Goal: Transaction & Acquisition: Purchase product/service

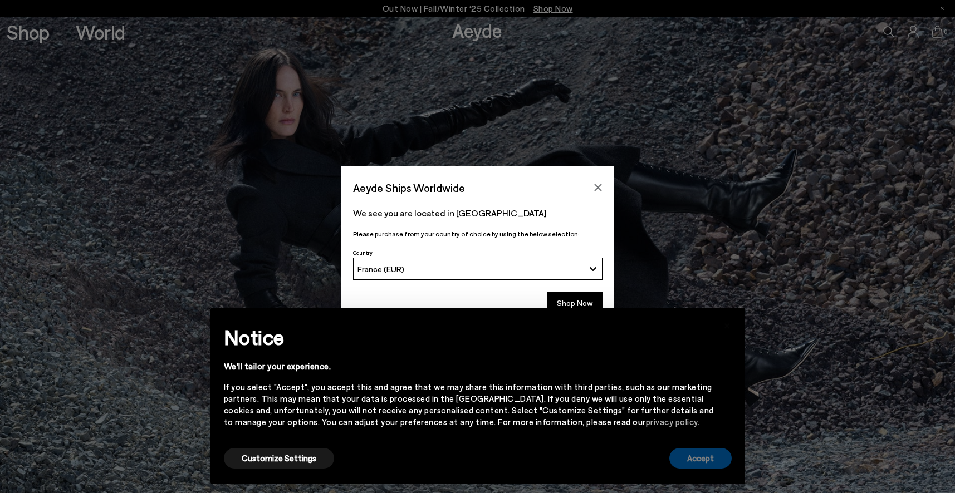
click at [706, 458] on button "Accept" at bounding box center [700, 458] width 62 height 21
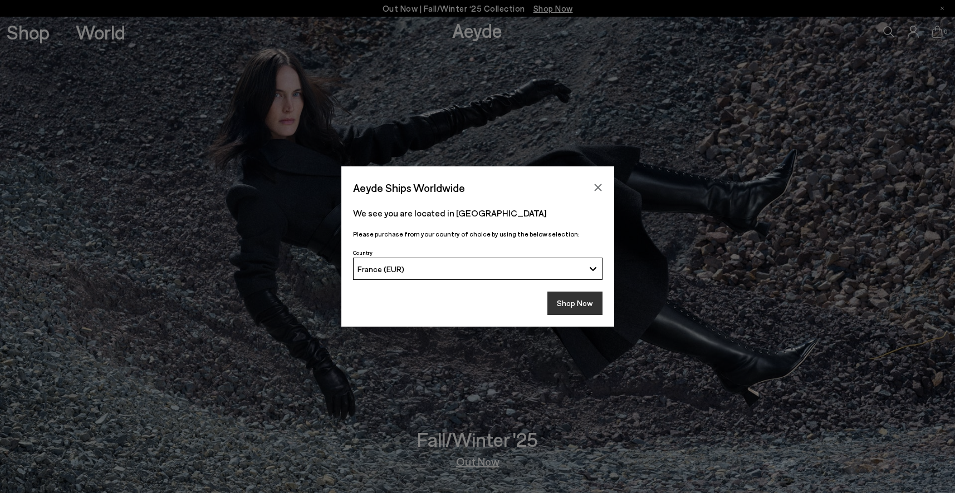
click at [570, 302] on button "Shop Now" at bounding box center [574, 303] width 55 height 23
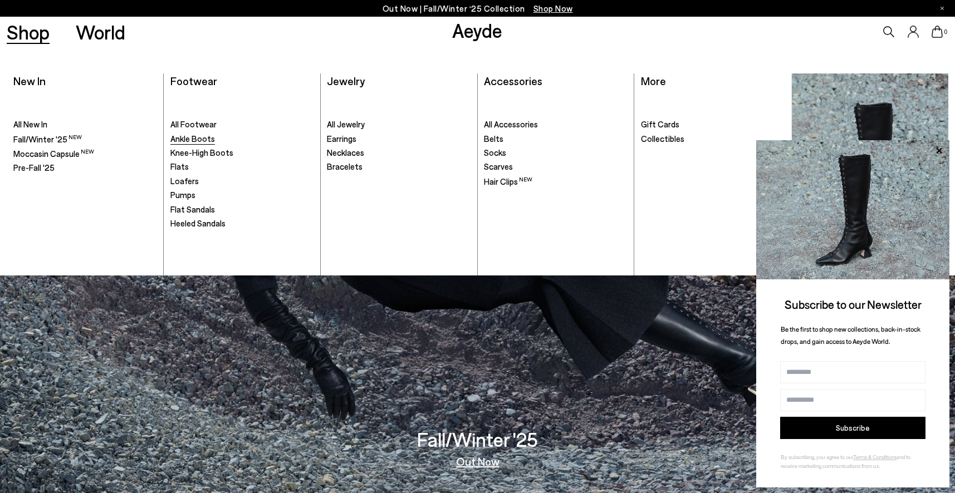
click at [188, 139] on span "Ankle Boots" at bounding box center [192, 139] width 45 height 10
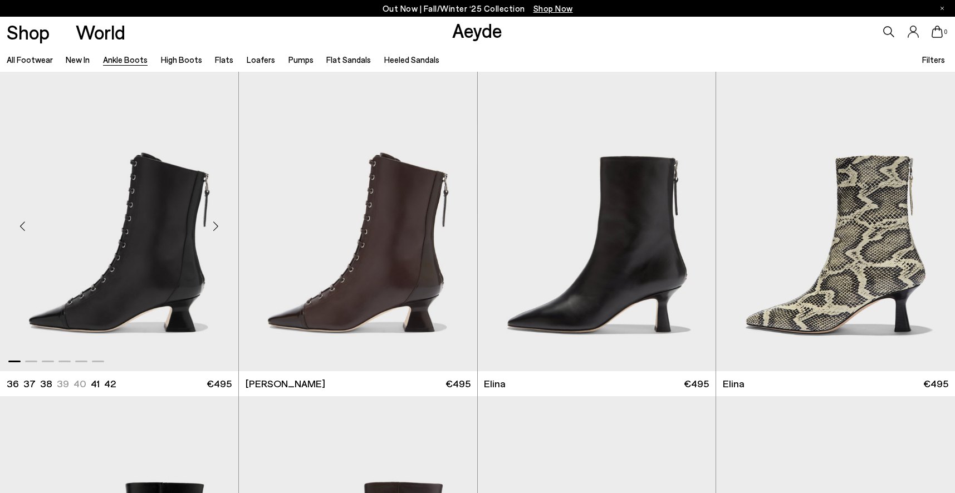
click at [216, 226] on div "Next slide" at bounding box center [215, 225] width 33 height 33
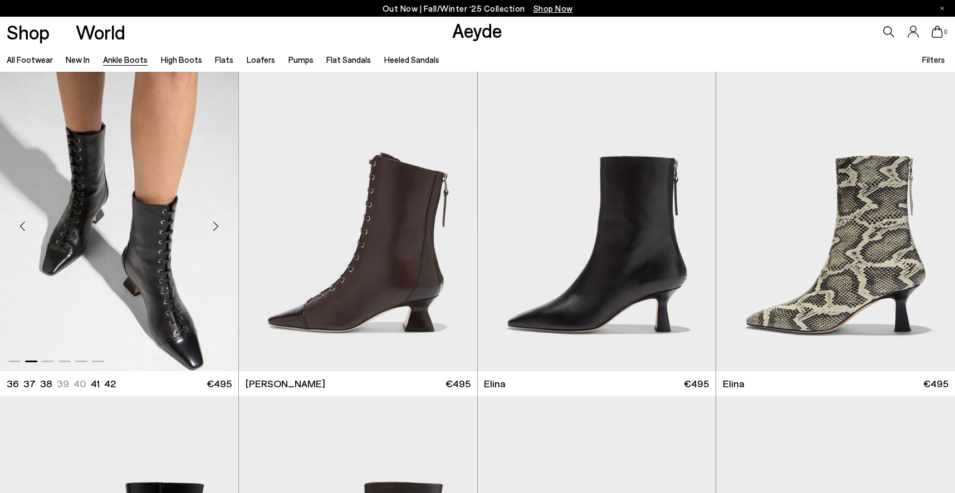
click at [216, 226] on div "Next slide" at bounding box center [215, 225] width 33 height 33
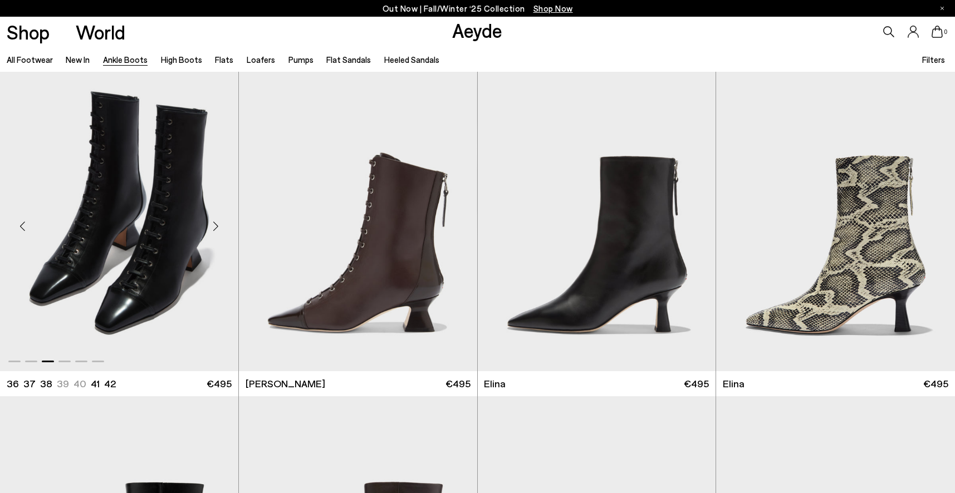
click at [214, 226] on div "Next slide" at bounding box center [215, 225] width 33 height 33
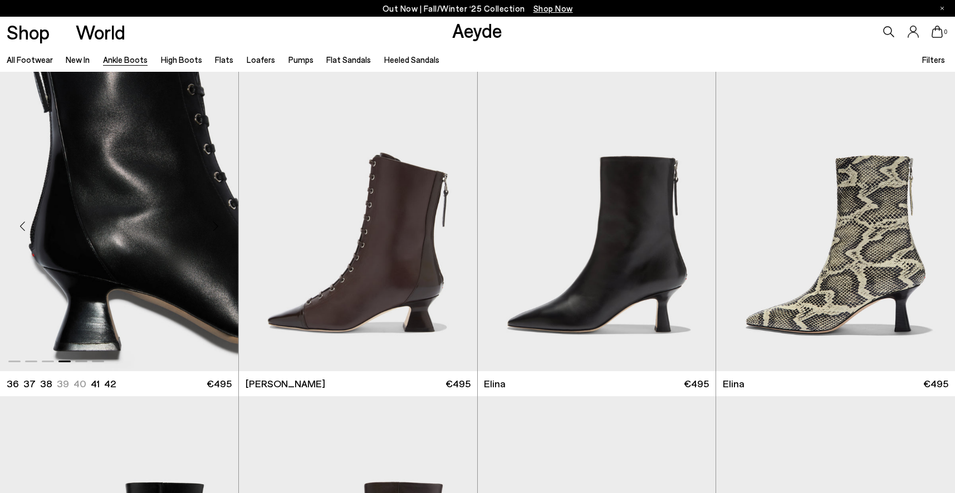
click at [117, 271] on img "4 / 6" at bounding box center [119, 222] width 238 height 300
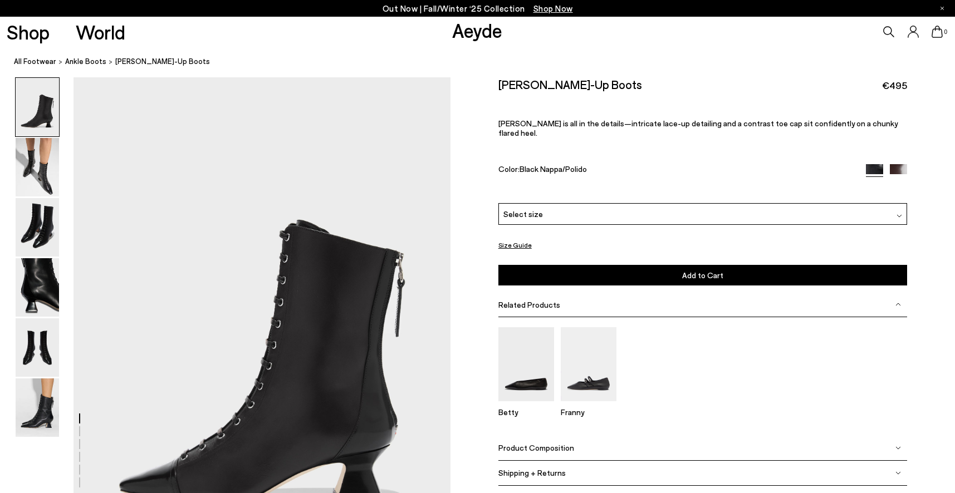
scroll to position [79, 0]
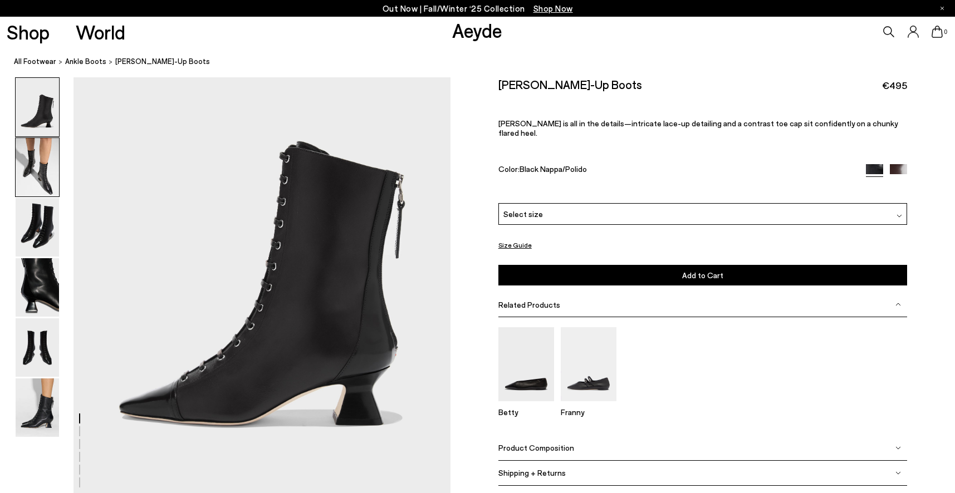
click at [36, 169] on img at bounding box center [37, 167] width 43 height 58
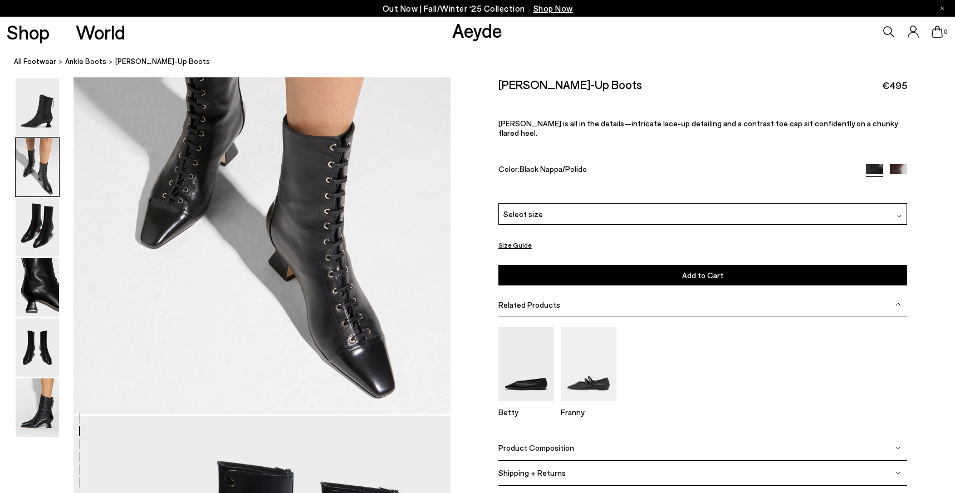
scroll to position [677, 0]
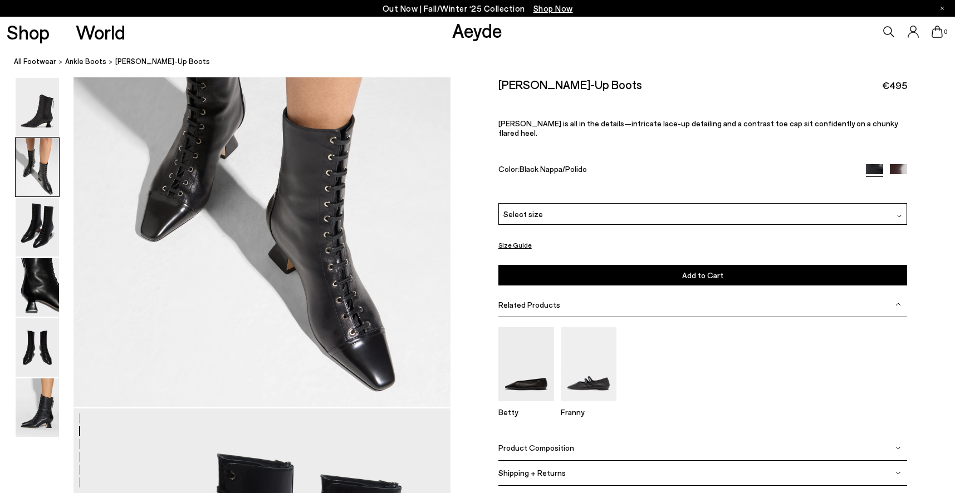
click at [552, 443] on span "Product Composition" at bounding box center [536, 447] width 76 height 9
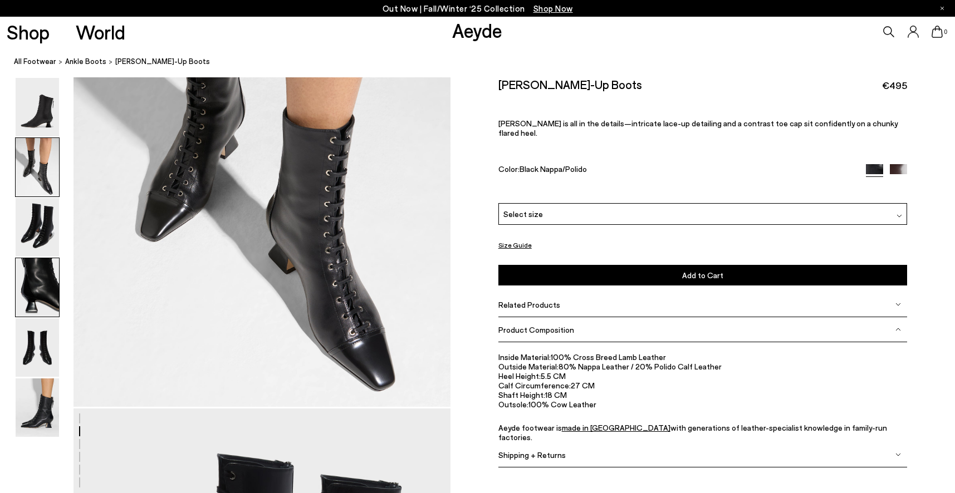
click at [36, 287] on img at bounding box center [37, 287] width 43 height 58
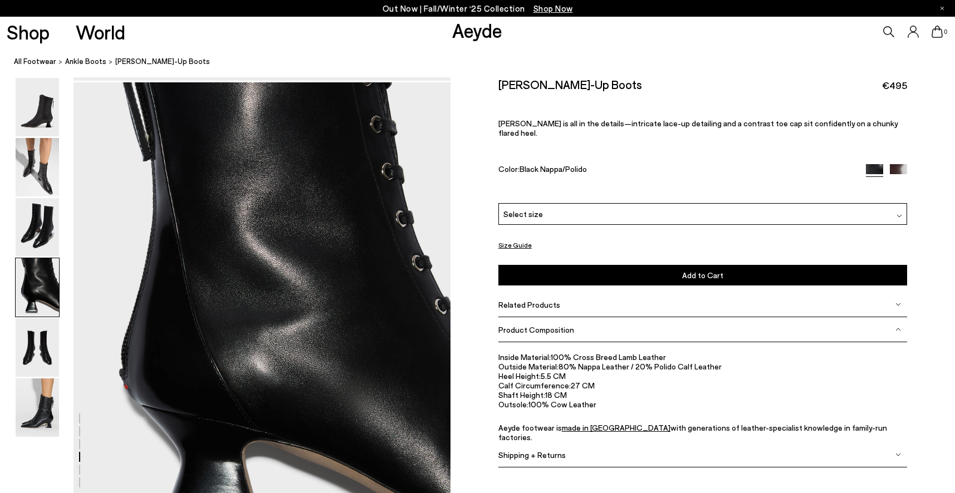
scroll to position [1514, 0]
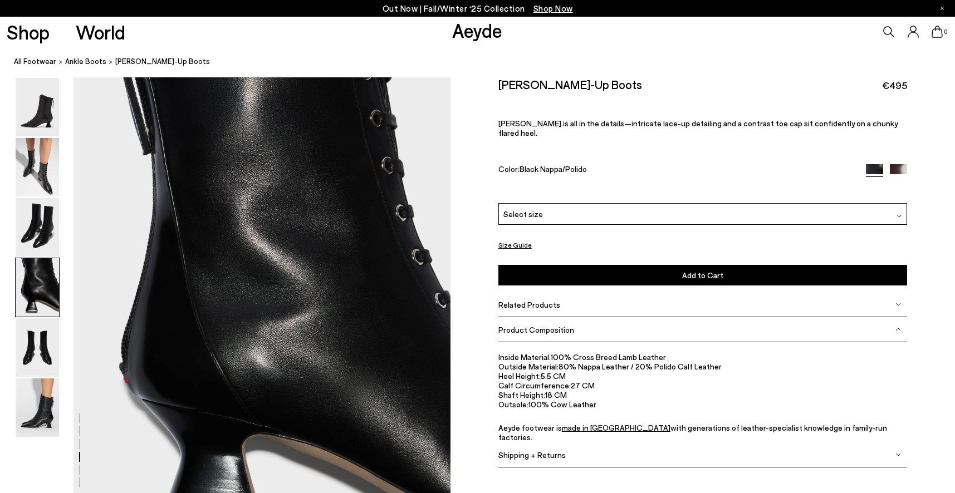
click at [638, 206] on div "Select size" at bounding box center [702, 214] width 409 height 22
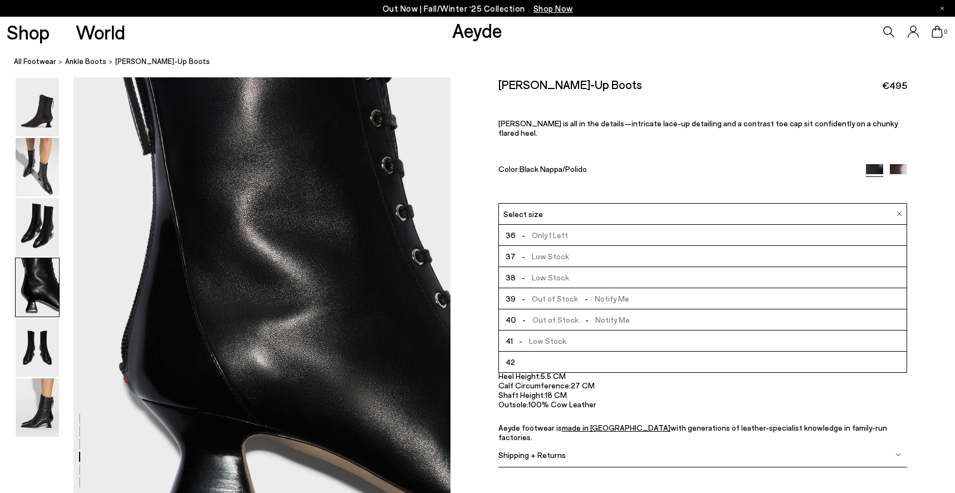
click at [553, 228] on span "- Only 1 Left" at bounding box center [542, 235] width 53 height 14
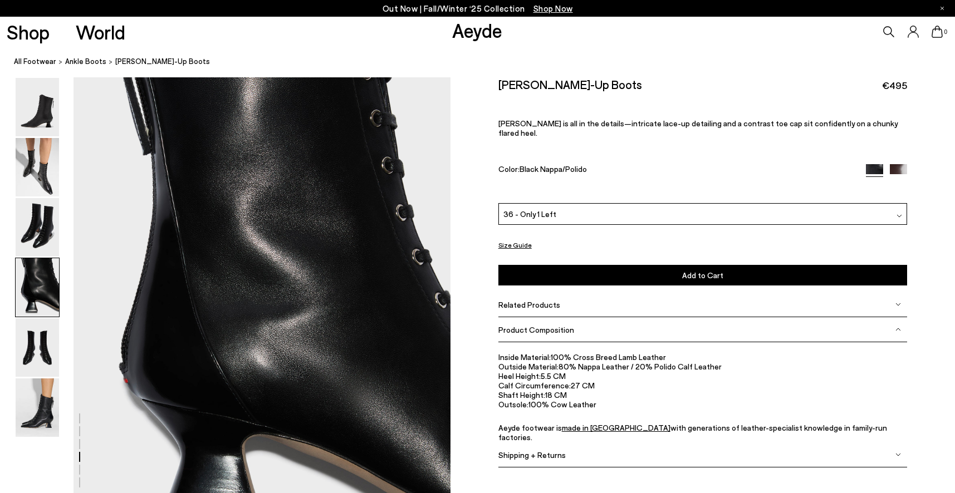
click at [682, 272] on button "Add to Cart Select a Size First" at bounding box center [702, 275] width 409 height 21
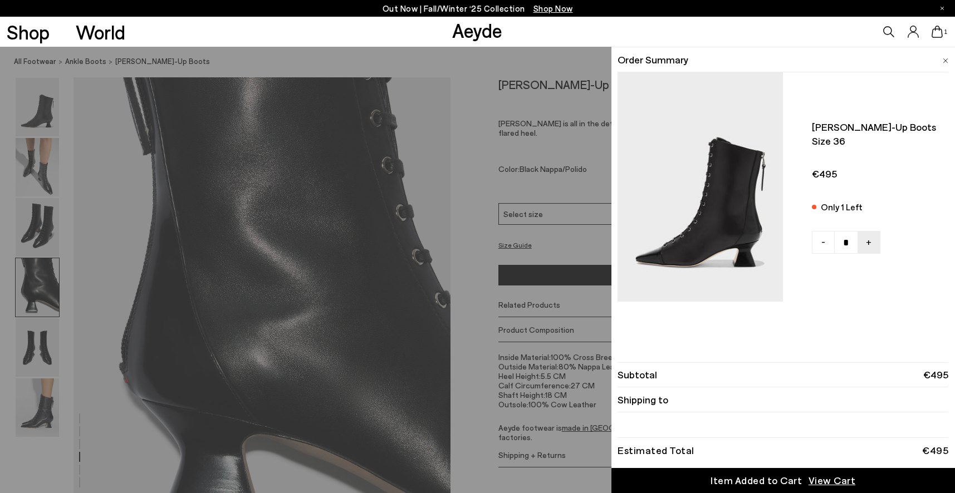
click at [477, 181] on div "Quick Add Color Size View Details Order Summary Gwen lace-up boots Size 36 Only…" at bounding box center [477, 270] width 955 height 447
click at [938, 33] on icon at bounding box center [937, 32] width 11 height 12
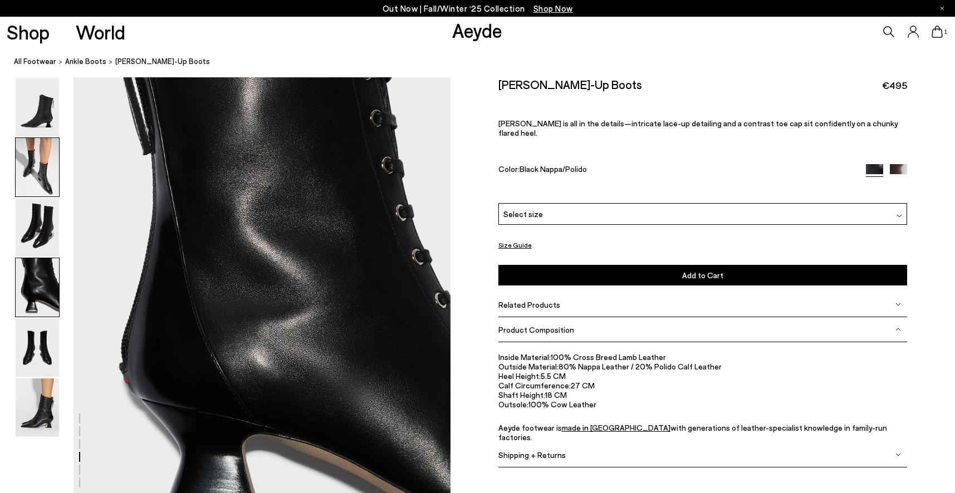
click at [39, 180] on img at bounding box center [37, 167] width 43 height 58
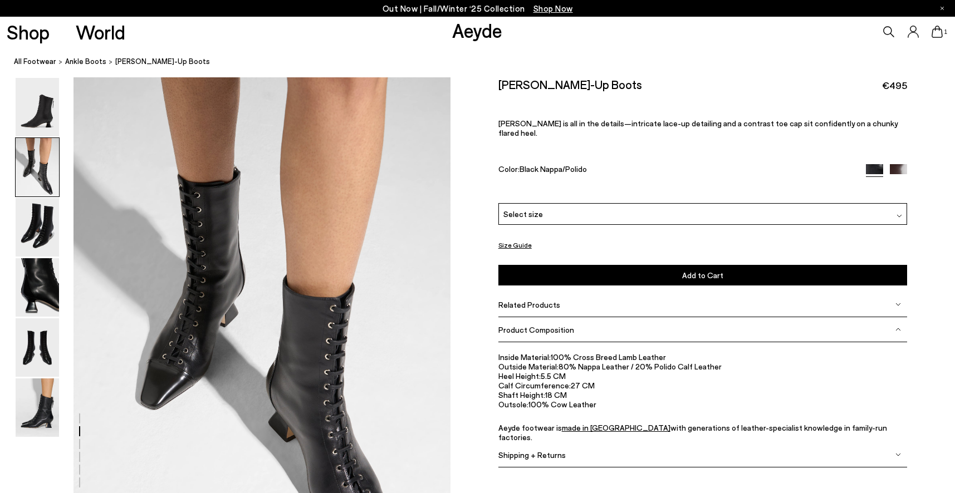
scroll to position [505, 0]
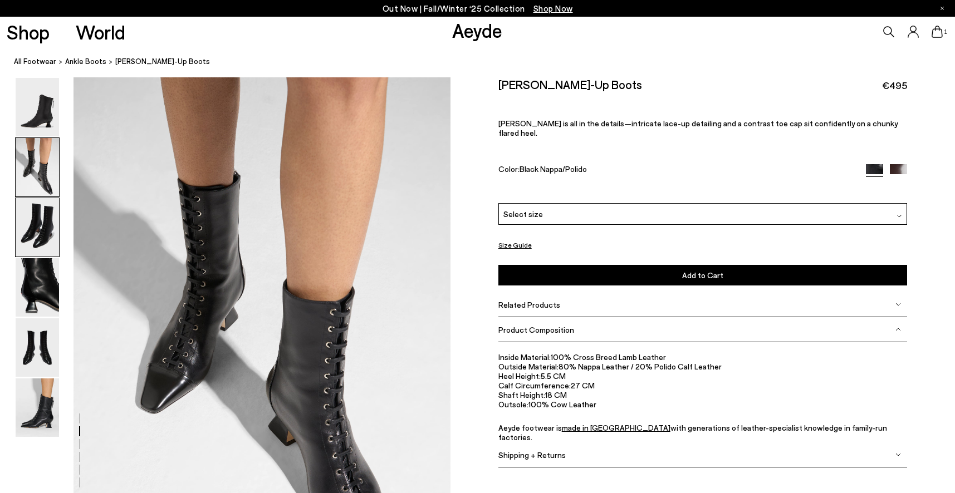
click at [43, 228] on img at bounding box center [37, 227] width 43 height 58
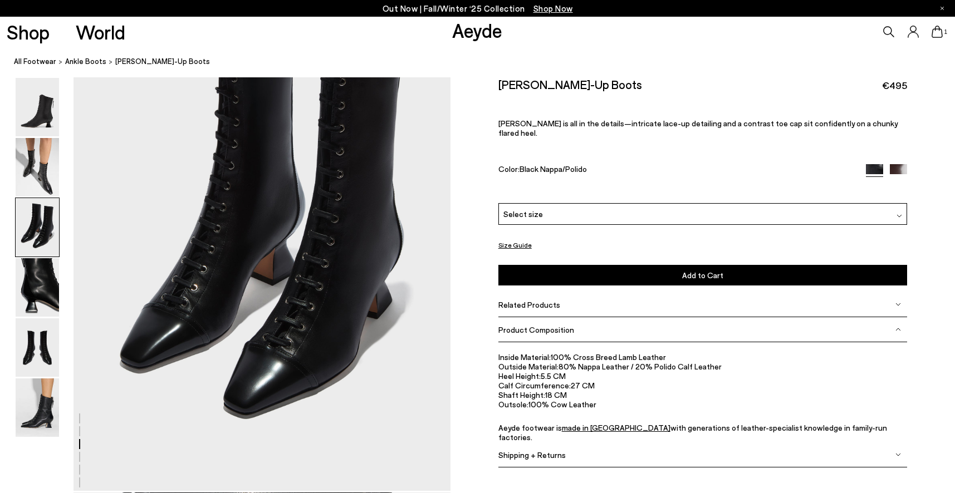
scroll to position [1098, 0]
click at [44, 286] on img at bounding box center [37, 287] width 43 height 58
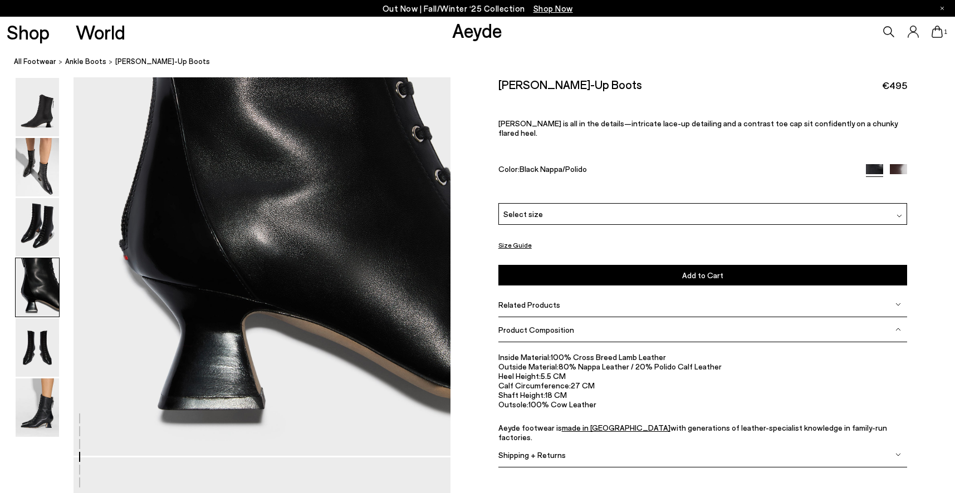
scroll to position [1639, 0]
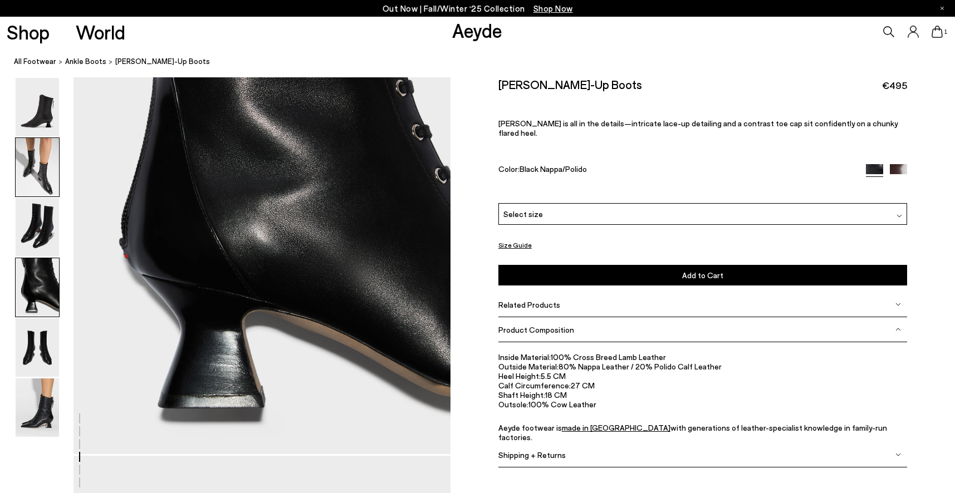
click at [36, 172] on img at bounding box center [37, 167] width 43 height 58
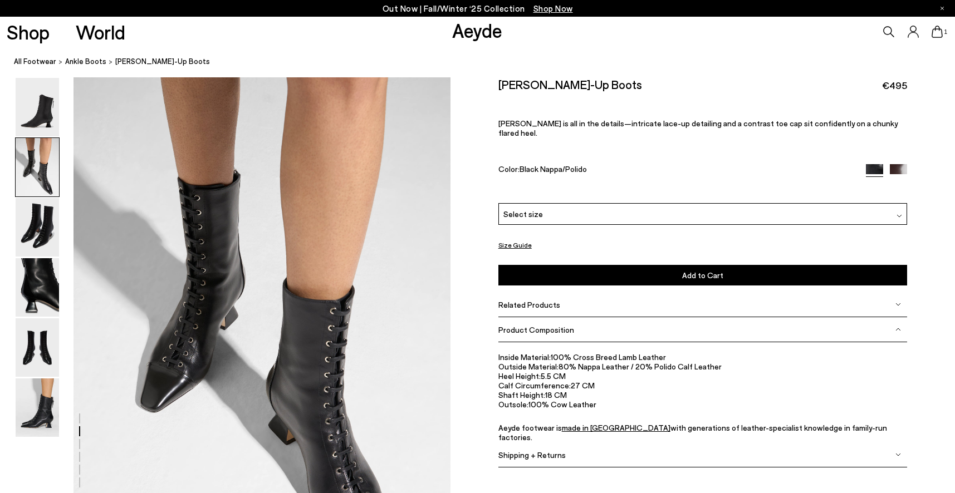
scroll to position [505, 0]
click at [32, 231] on img at bounding box center [37, 227] width 43 height 58
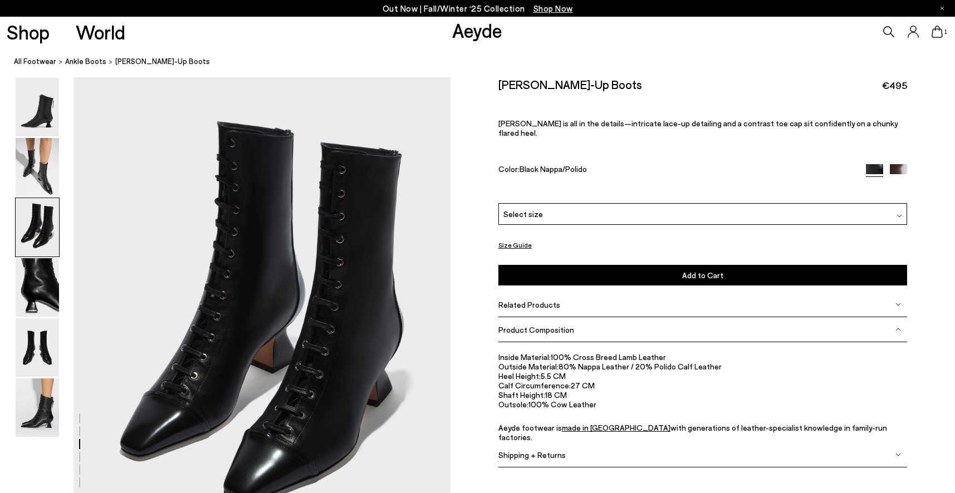
scroll to position [1010, 0]
click at [35, 283] on img at bounding box center [37, 287] width 43 height 58
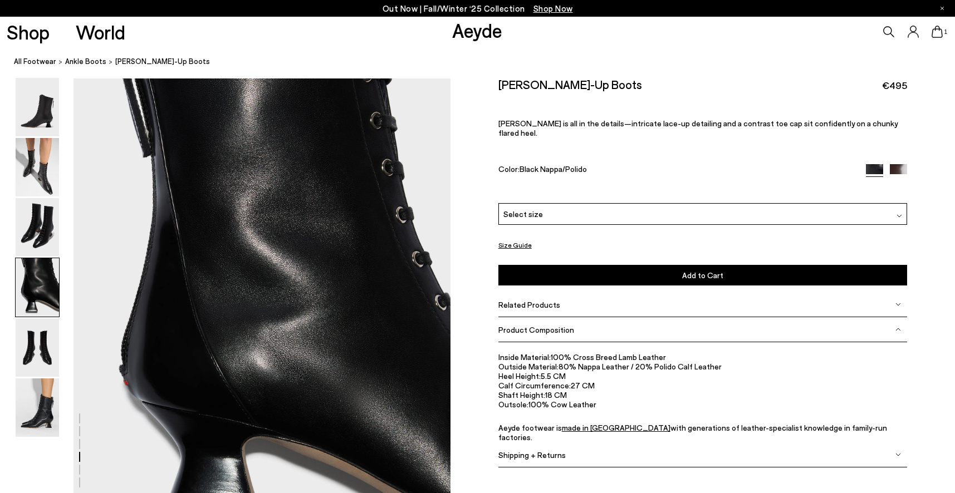
scroll to position [1514, 0]
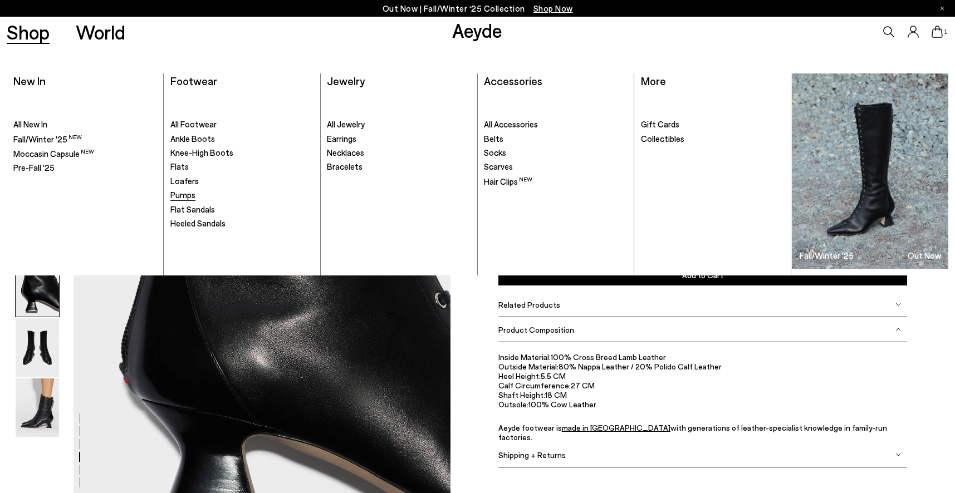
click at [181, 198] on span "Pumps" at bounding box center [182, 195] width 25 height 10
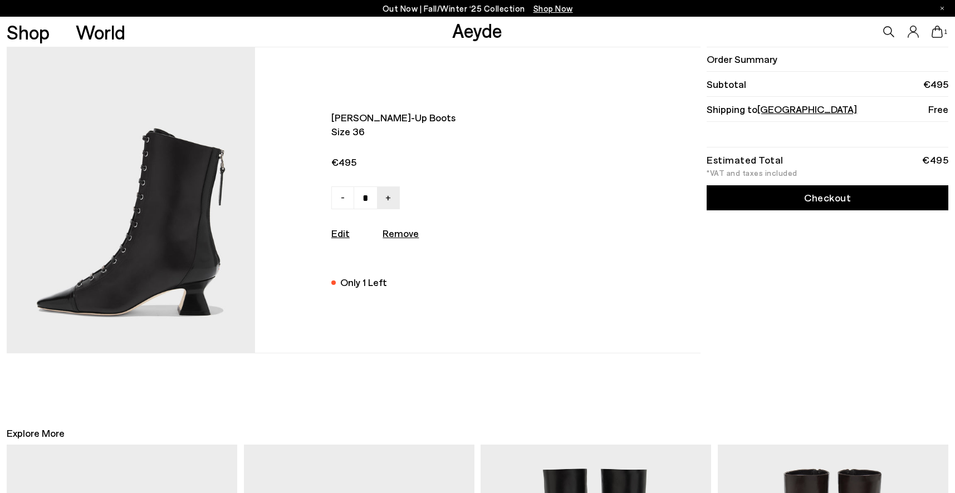
click at [830, 200] on link "Checkout" at bounding box center [828, 197] width 242 height 25
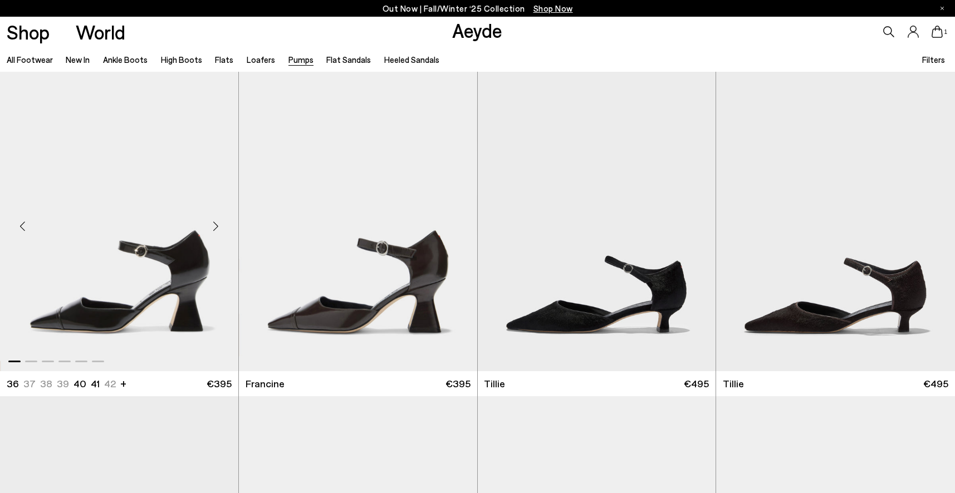
click at [217, 224] on div "Next slide" at bounding box center [215, 225] width 33 height 33
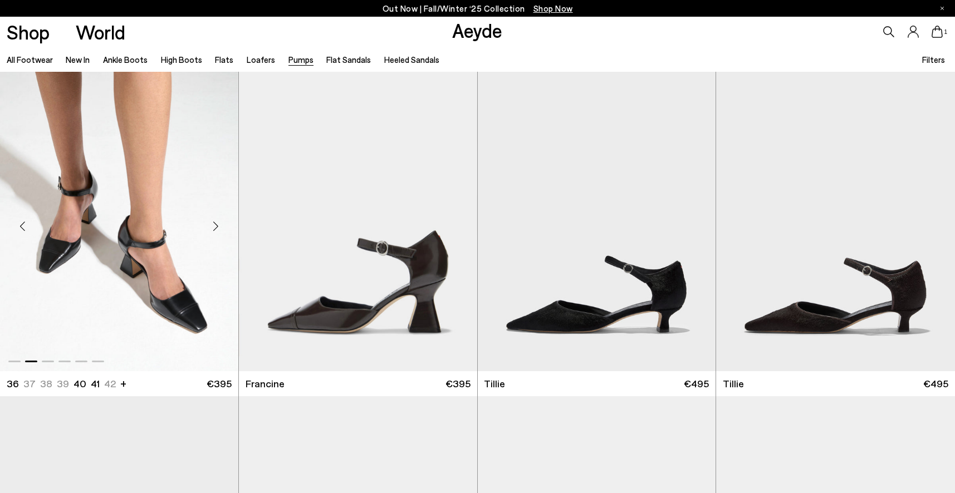
click at [217, 224] on div "Next slide" at bounding box center [215, 225] width 33 height 33
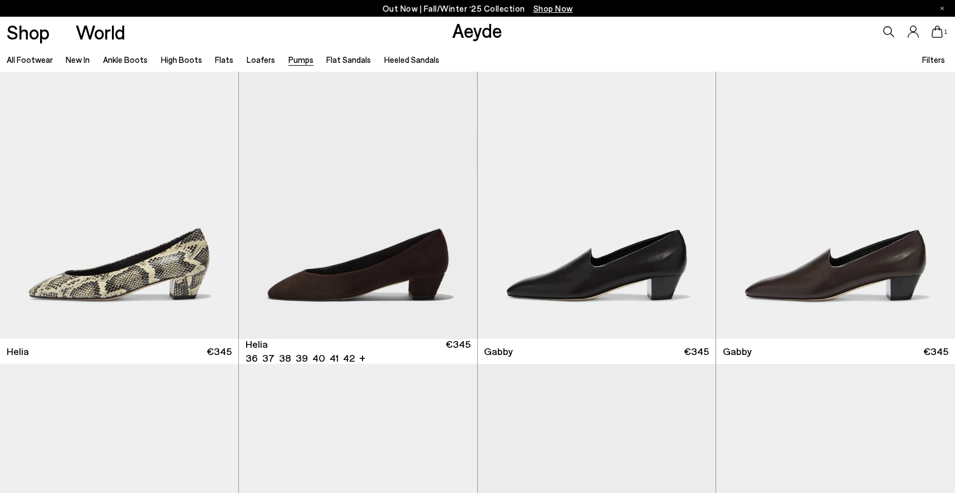
scroll to position [1020, 0]
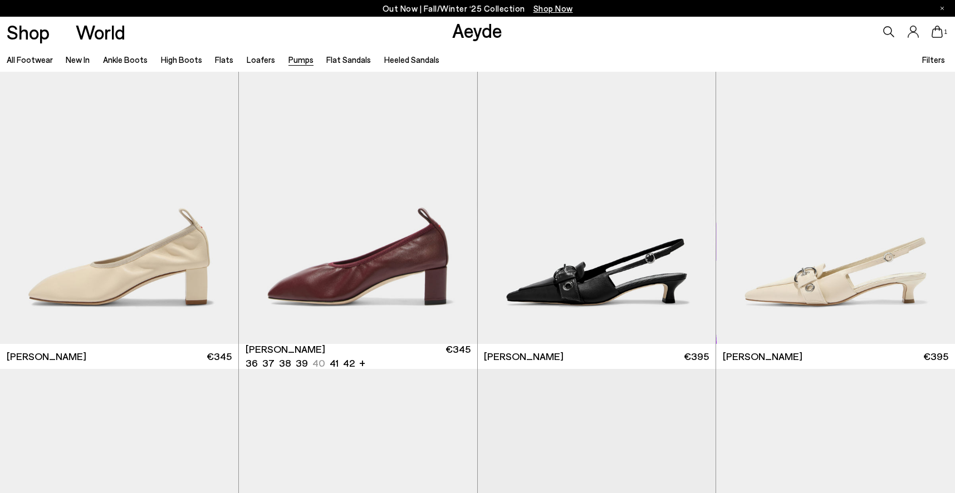
scroll to position [2625, 0]
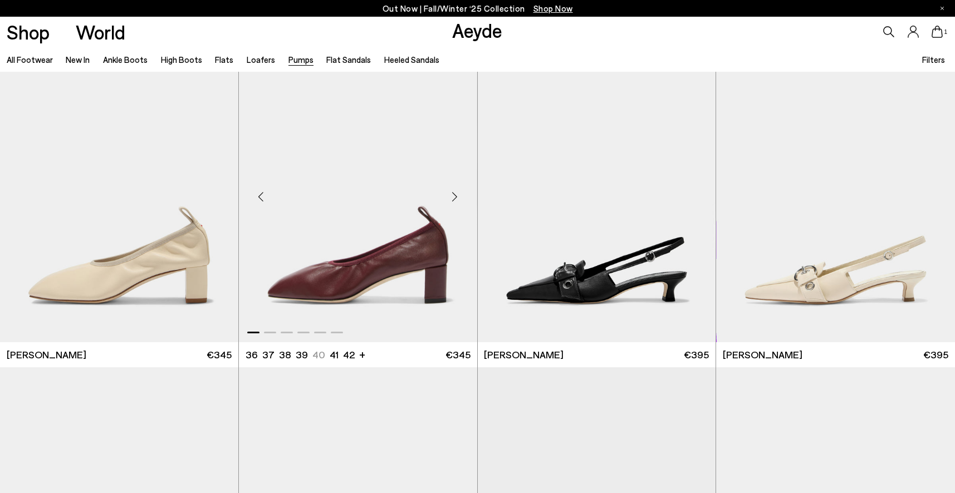
click at [453, 199] on div "Next slide" at bounding box center [454, 196] width 33 height 33
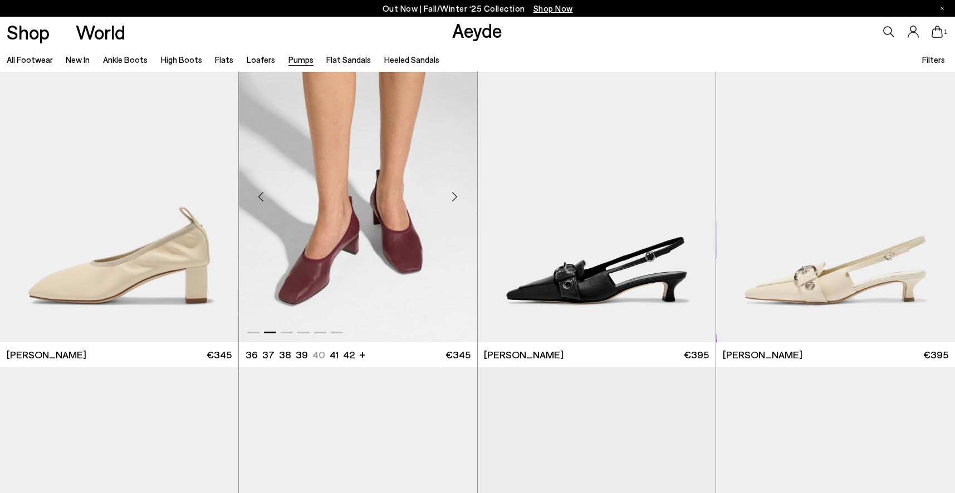
click at [453, 199] on div "Next slide" at bounding box center [454, 196] width 33 height 33
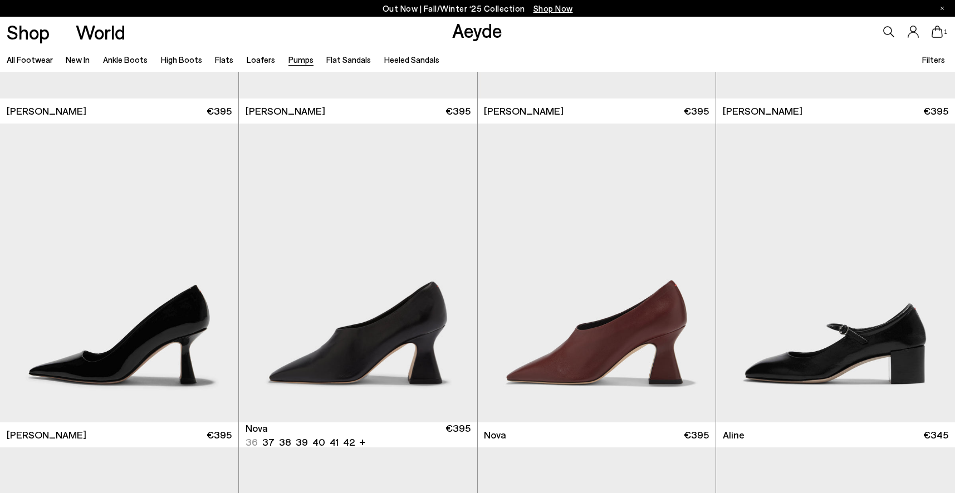
scroll to position [5141, 0]
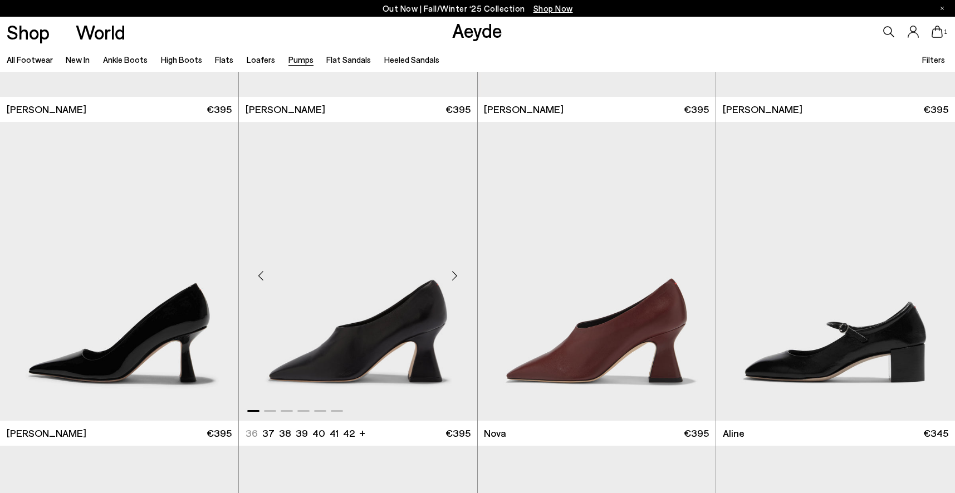
click at [456, 276] on div "Next slide" at bounding box center [454, 276] width 33 height 33
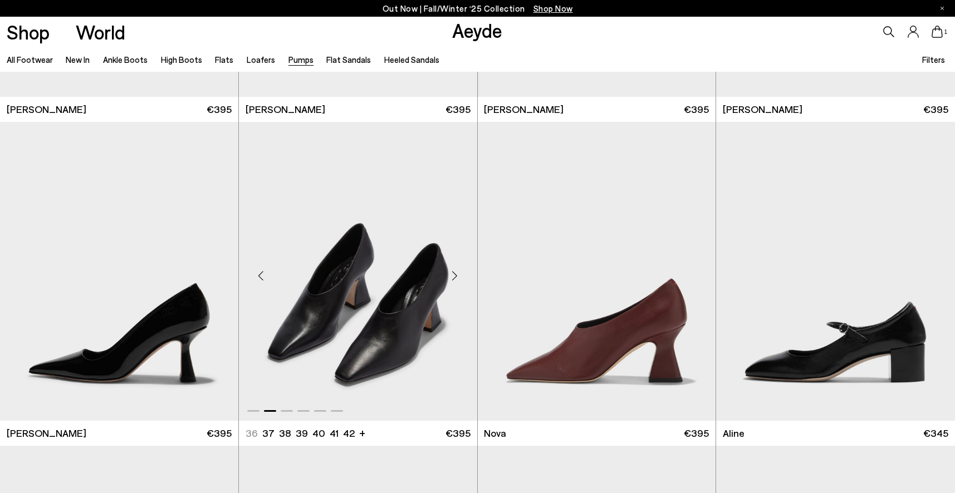
click at [456, 276] on div "Next slide" at bounding box center [454, 276] width 33 height 33
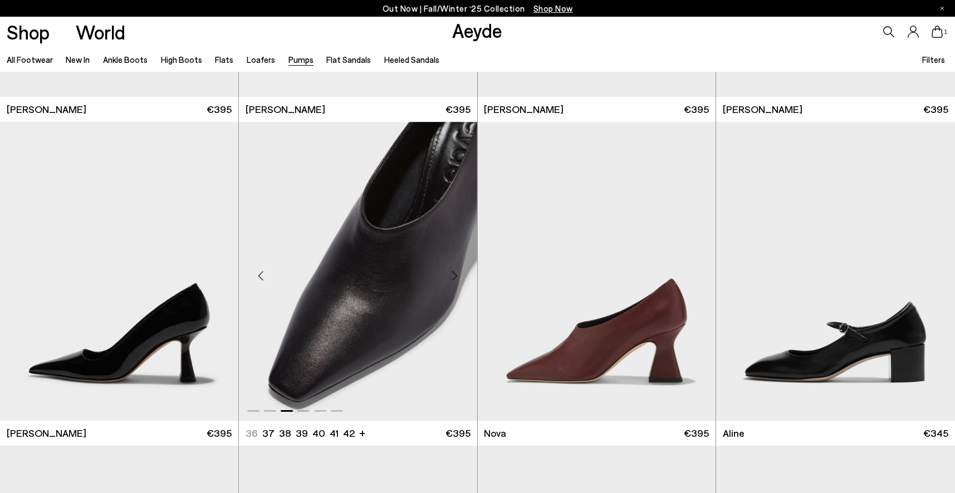
click at [456, 276] on div "Next slide" at bounding box center [454, 276] width 33 height 33
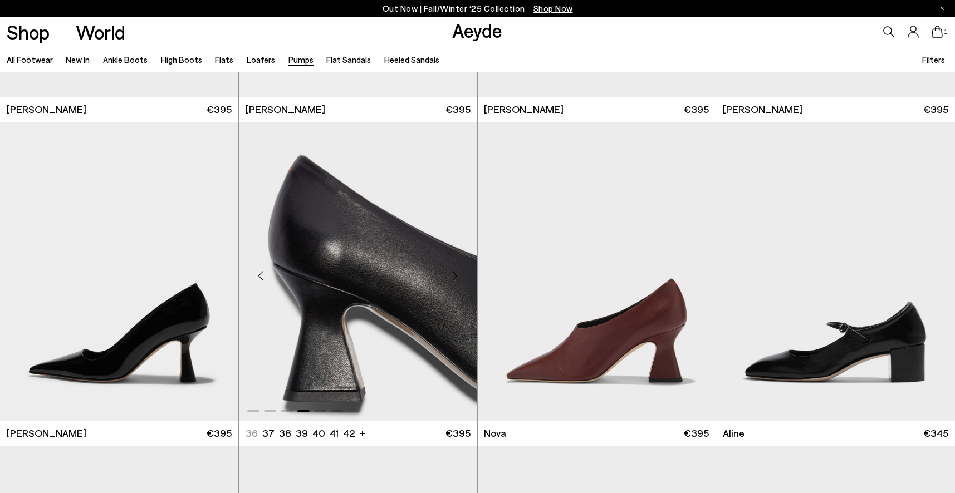
click at [456, 276] on div "Next slide" at bounding box center [454, 276] width 33 height 33
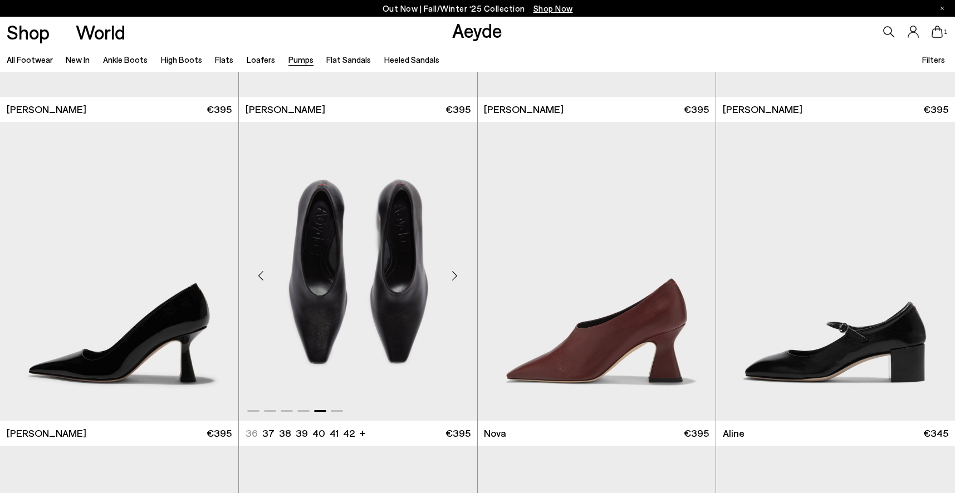
click at [456, 276] on div "Next slide" at bounding box center [454, 276] width 33 height 33
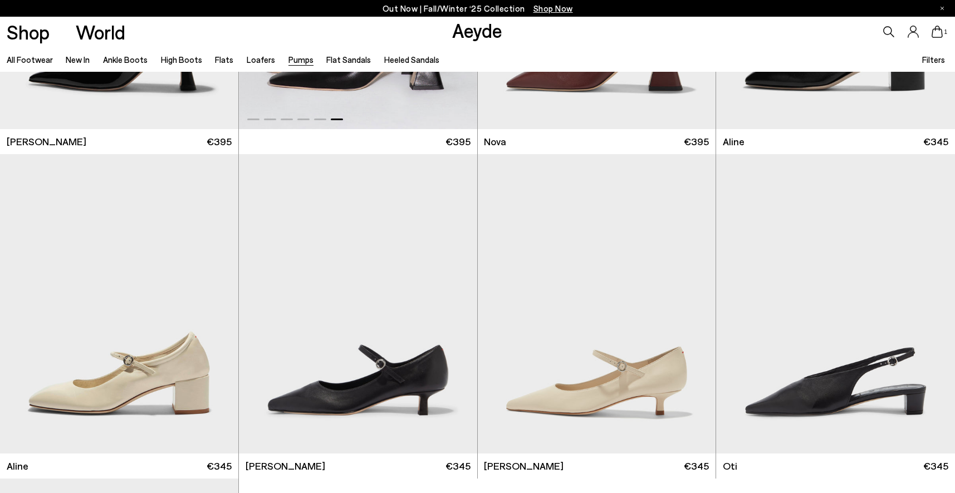
scroll to position [5432, 0]
click at [187, 309] on img "1 / 6" at bounding box center [119, 305] width 238 height 300
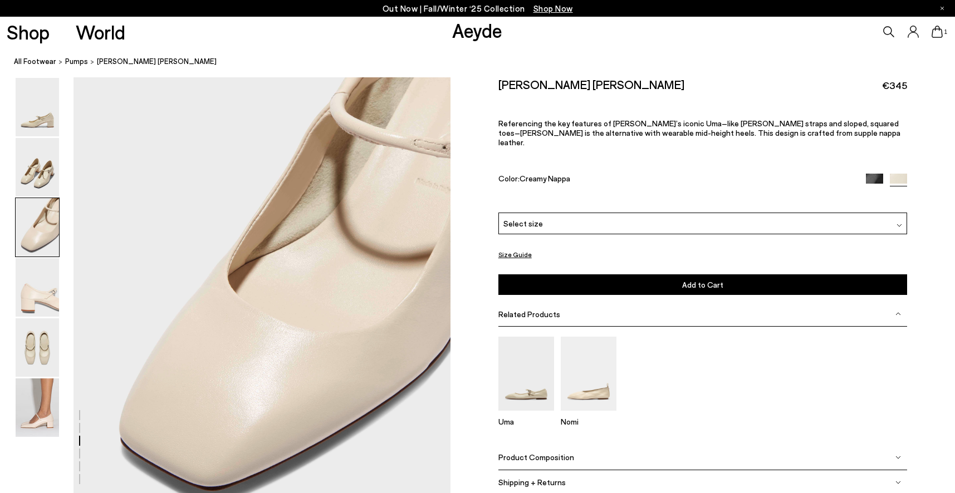
scroll to position [983, 0]
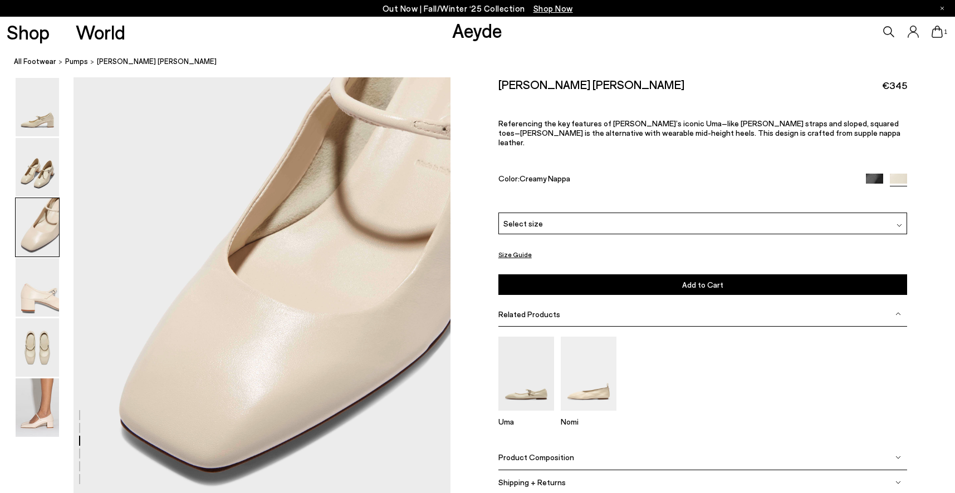
click at [559, 453] on span "Product Composition" at bounding box center [536, 457] width 76 height 9
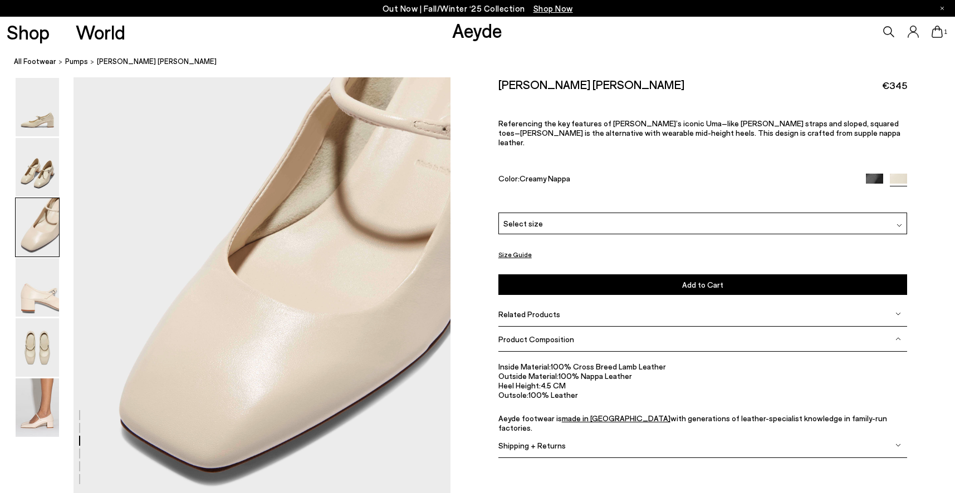
click at [941, 31] on icon at bounding box center [937, 32] width 11 height 12
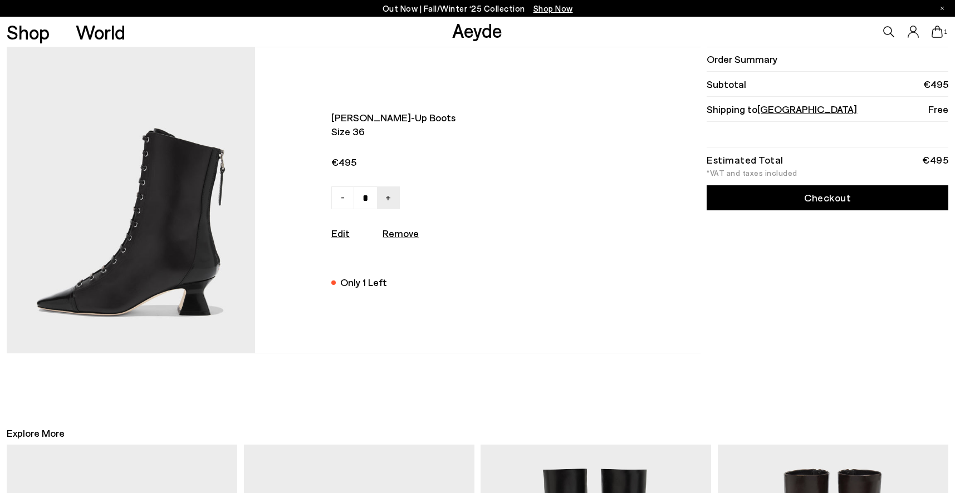
click at [830, 205] on link "Checkout" at bounding box center [828, 197] width 242 height 25
